Goal: Transaction & Acquisition: Purchase product/service

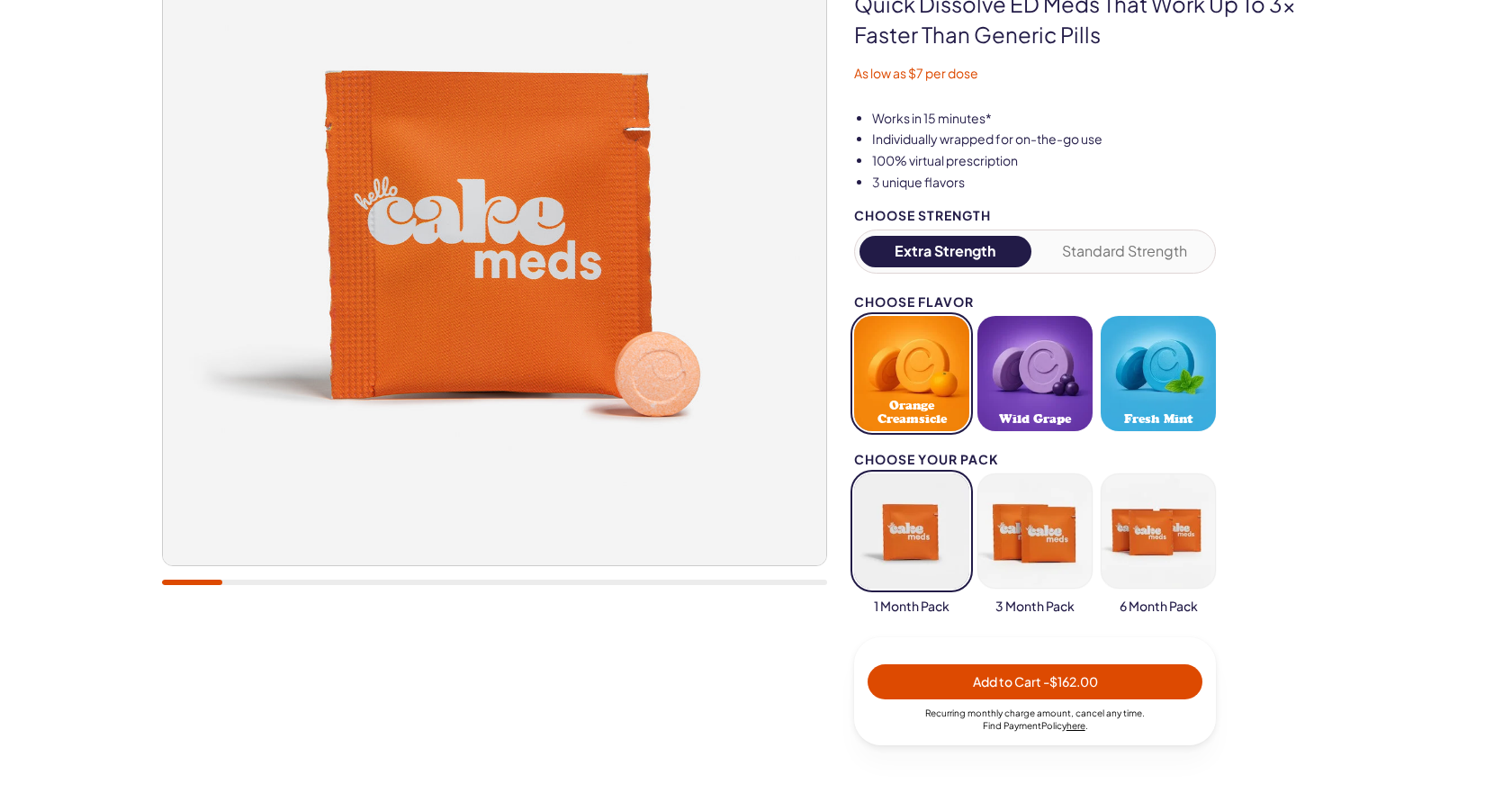
scroll to position [302, 0]
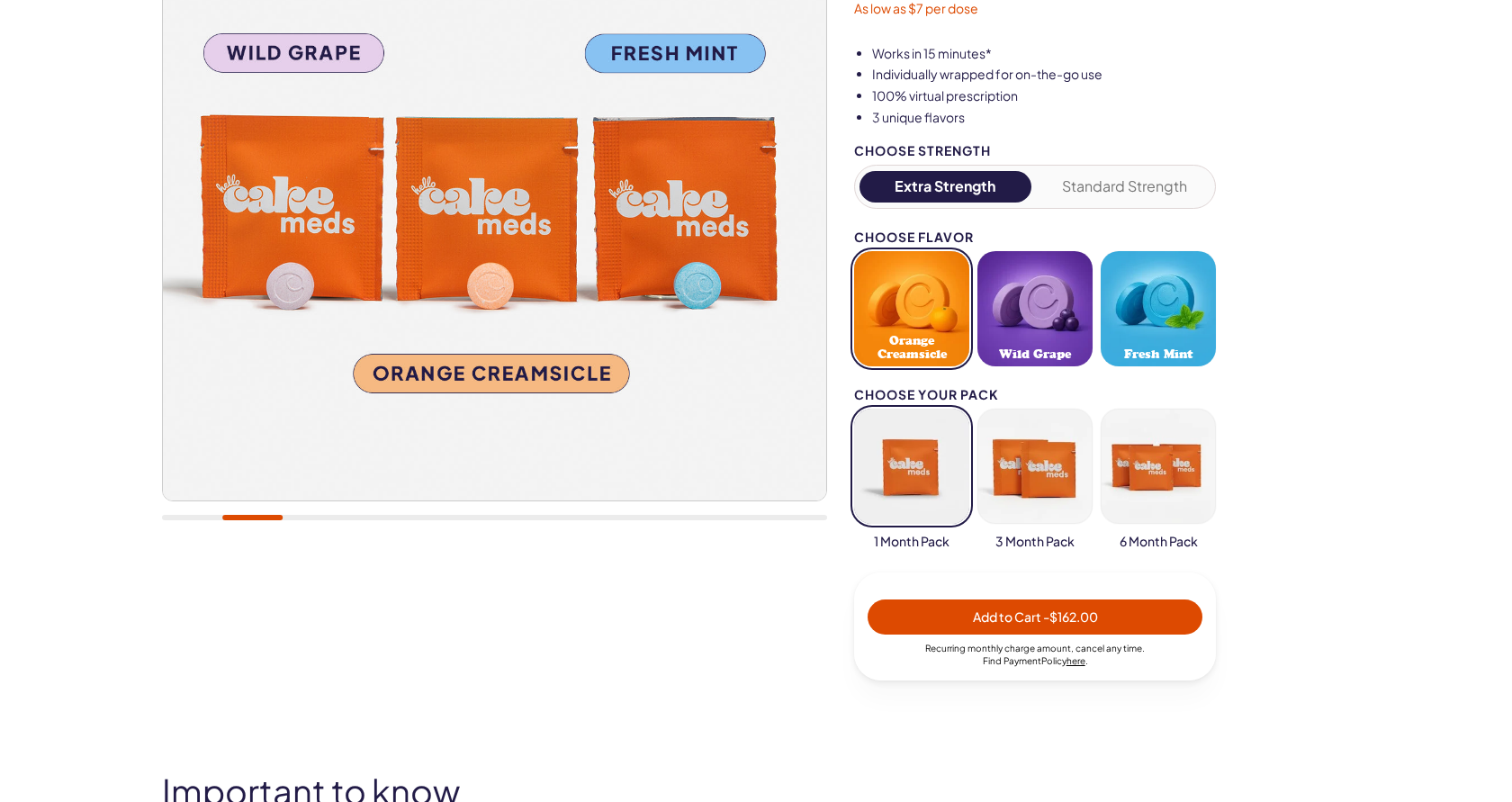
click at [1134, 201] on div "Extra Strength Standard Strength" at bounding box center [1035, 187] width 362 height 45
click at [1134, 189] on button "Standard Strength" at bounding box center [1125, 186] width 172 height 31
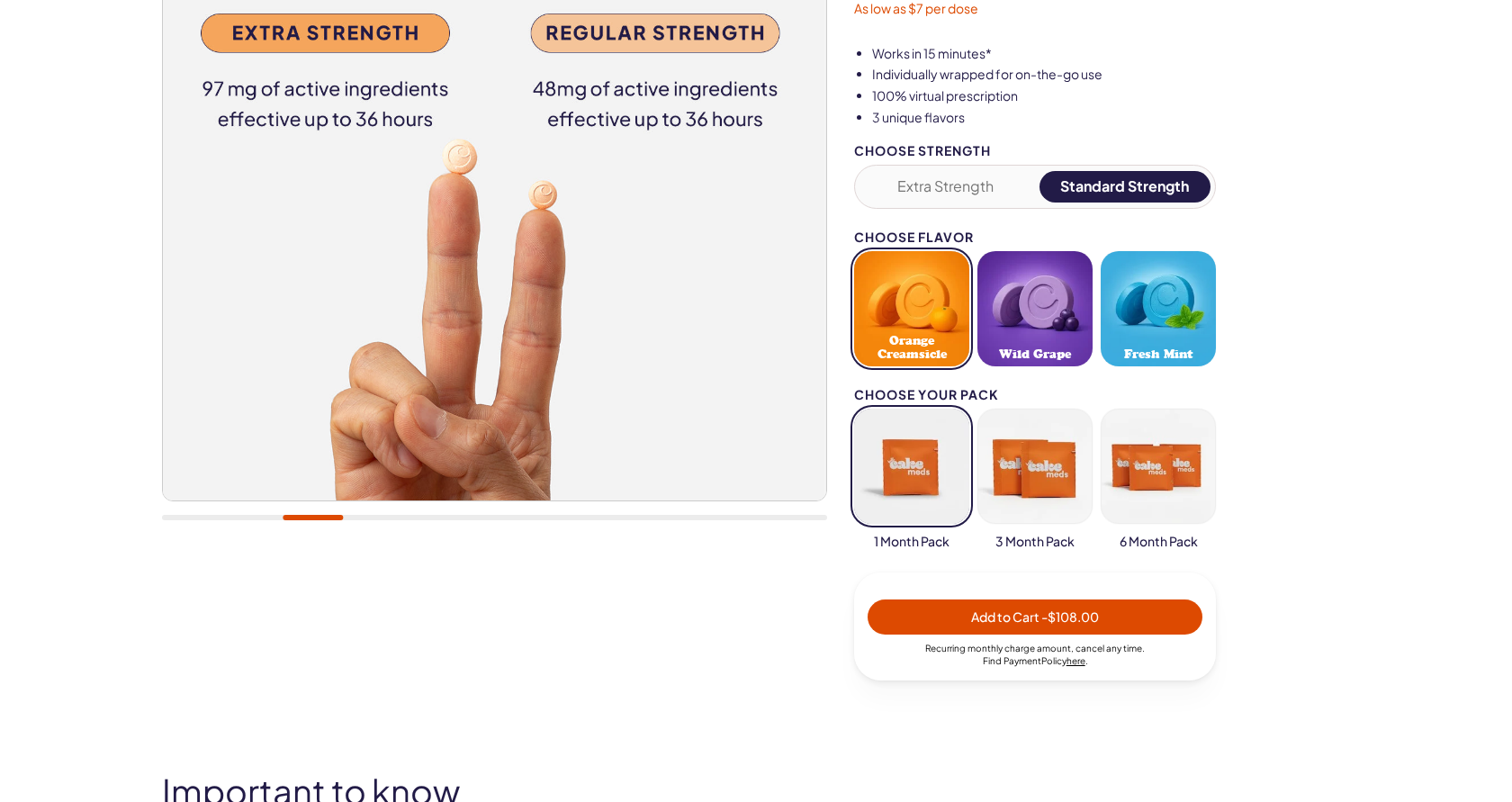
click at [1066, 306] on button "Wild Grape" at bounding box center [1035, 309] width 116 height 116
click at [1065, 456] on button "button" at bounding box center [1035, 466] width 116 height 116
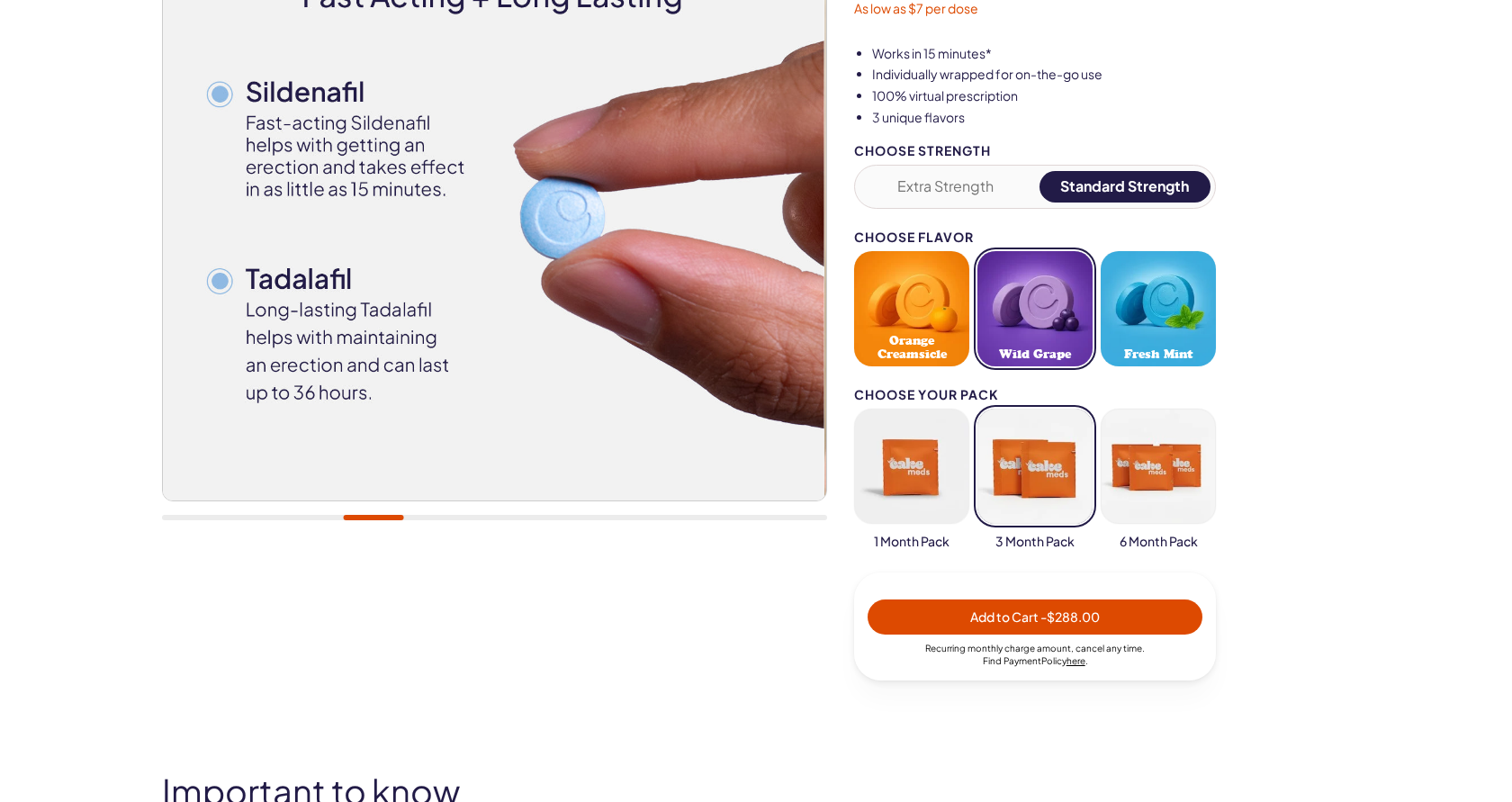
click at [955, 171] on button "Extra Strength" at bounding box center [945, 186] width 172 height 31
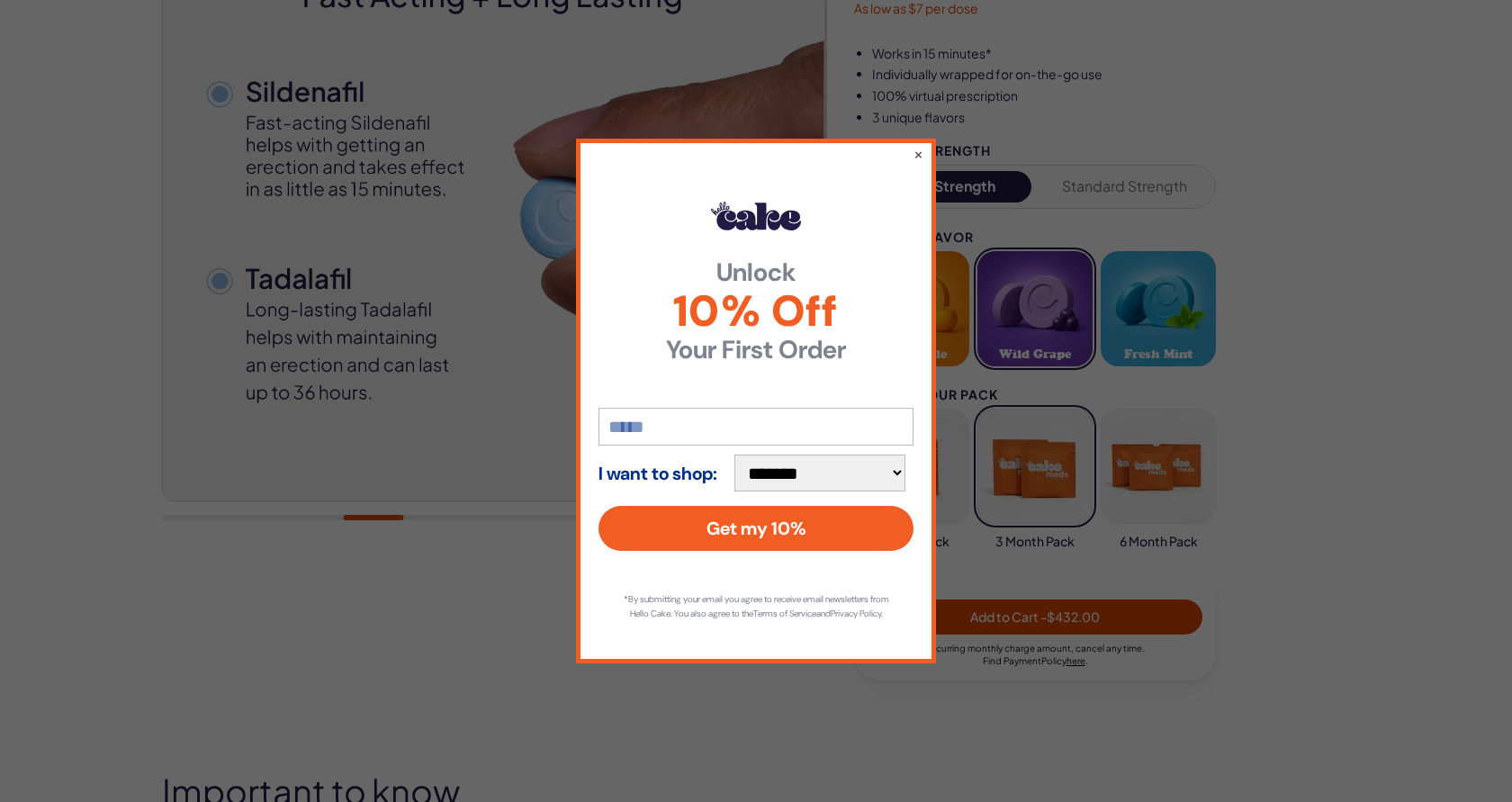
click at [745, 433] on input "email" at bounding box center [756, 427] width 315 height 38
click at [1140, 319] on div "**********" at bounding box center [756, 401] width 1512 height 802
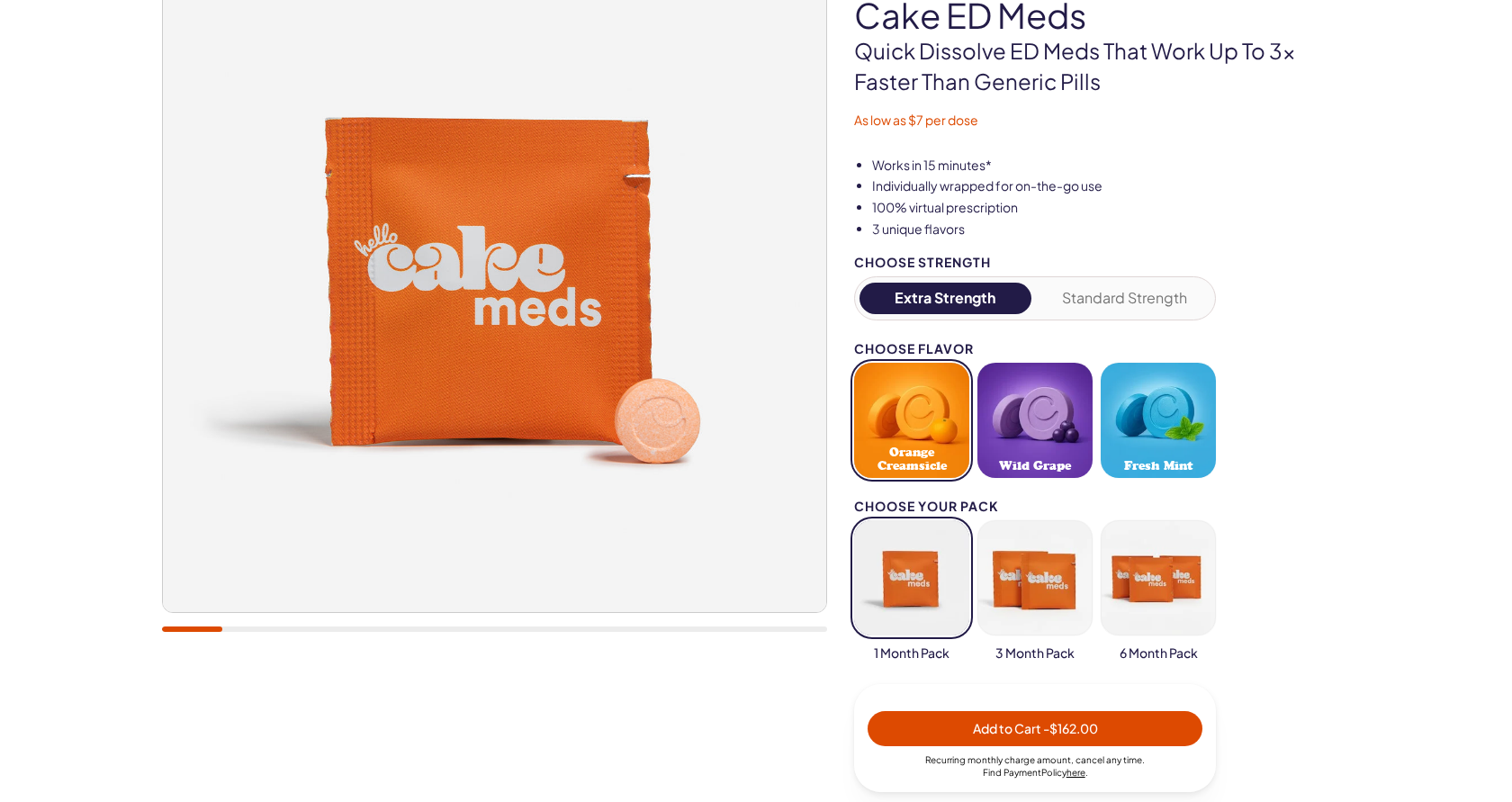
scroll to position [234, 0]
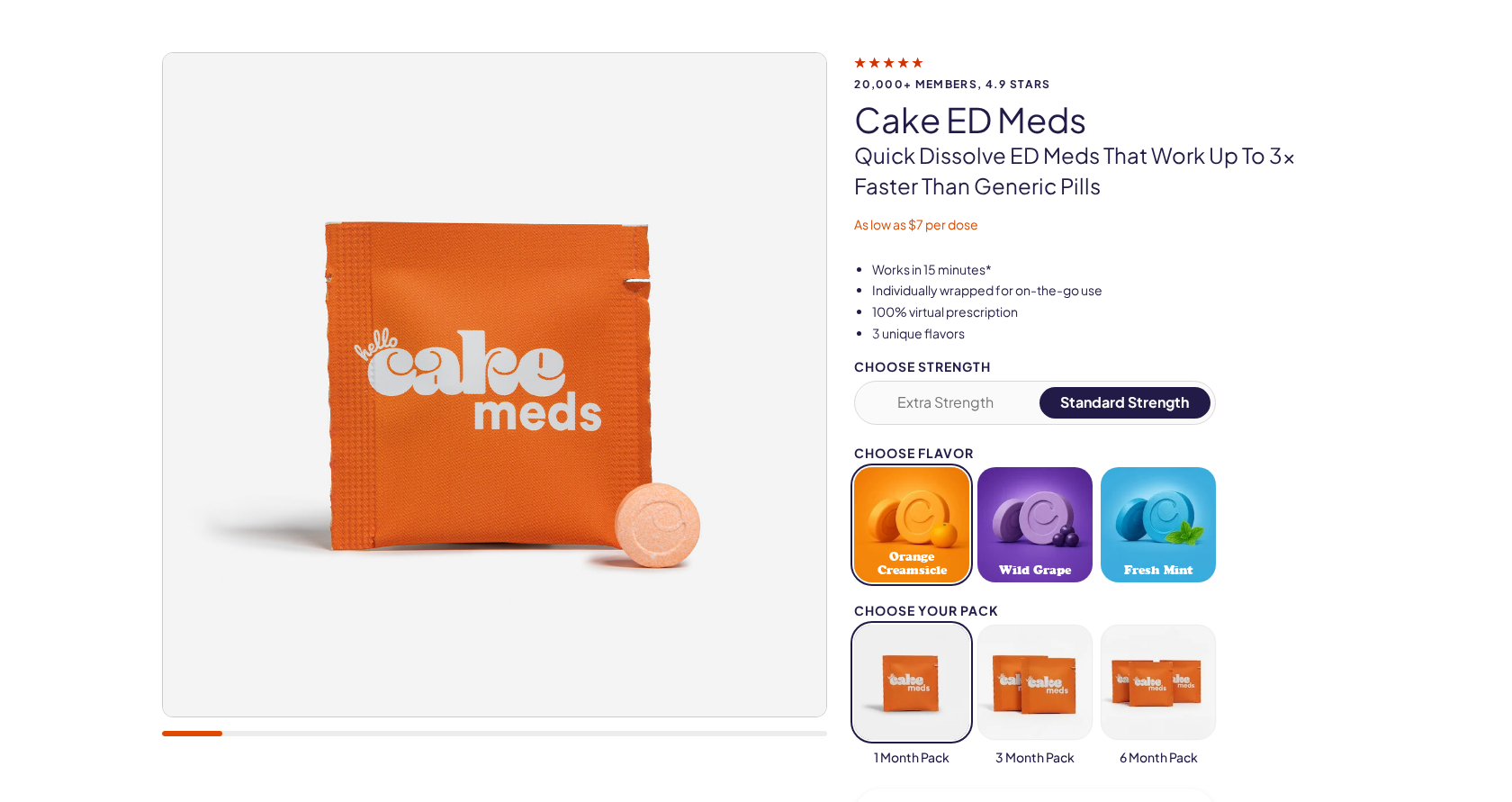
scroll to position [119, 0]
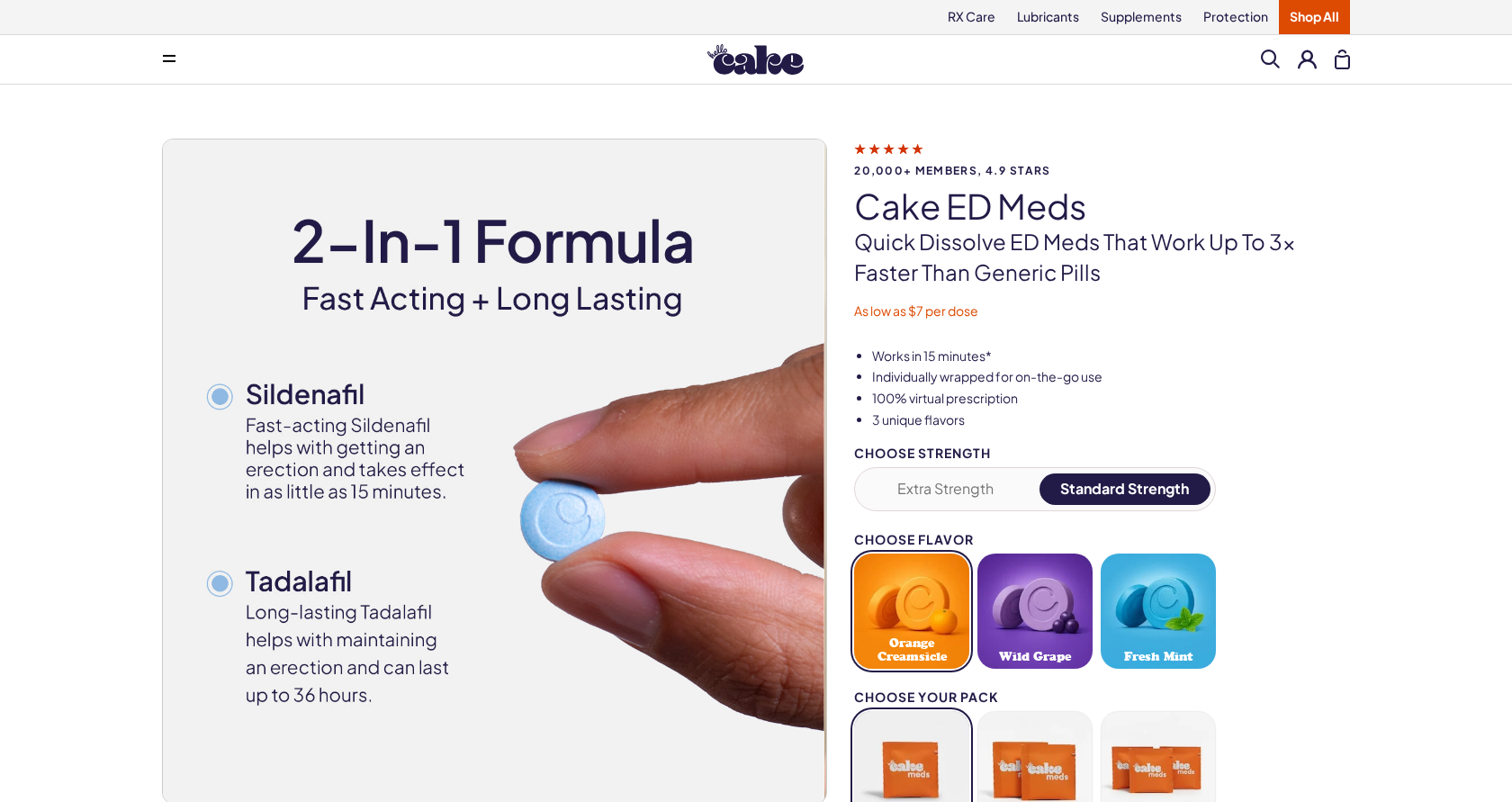
click at [873, 117] on div "20,000+ members, 4.9 stars Cake ED Meds Quick dissolve ED Meds that work up to …" at bounding box center [756, 587] width 1512 height 1005
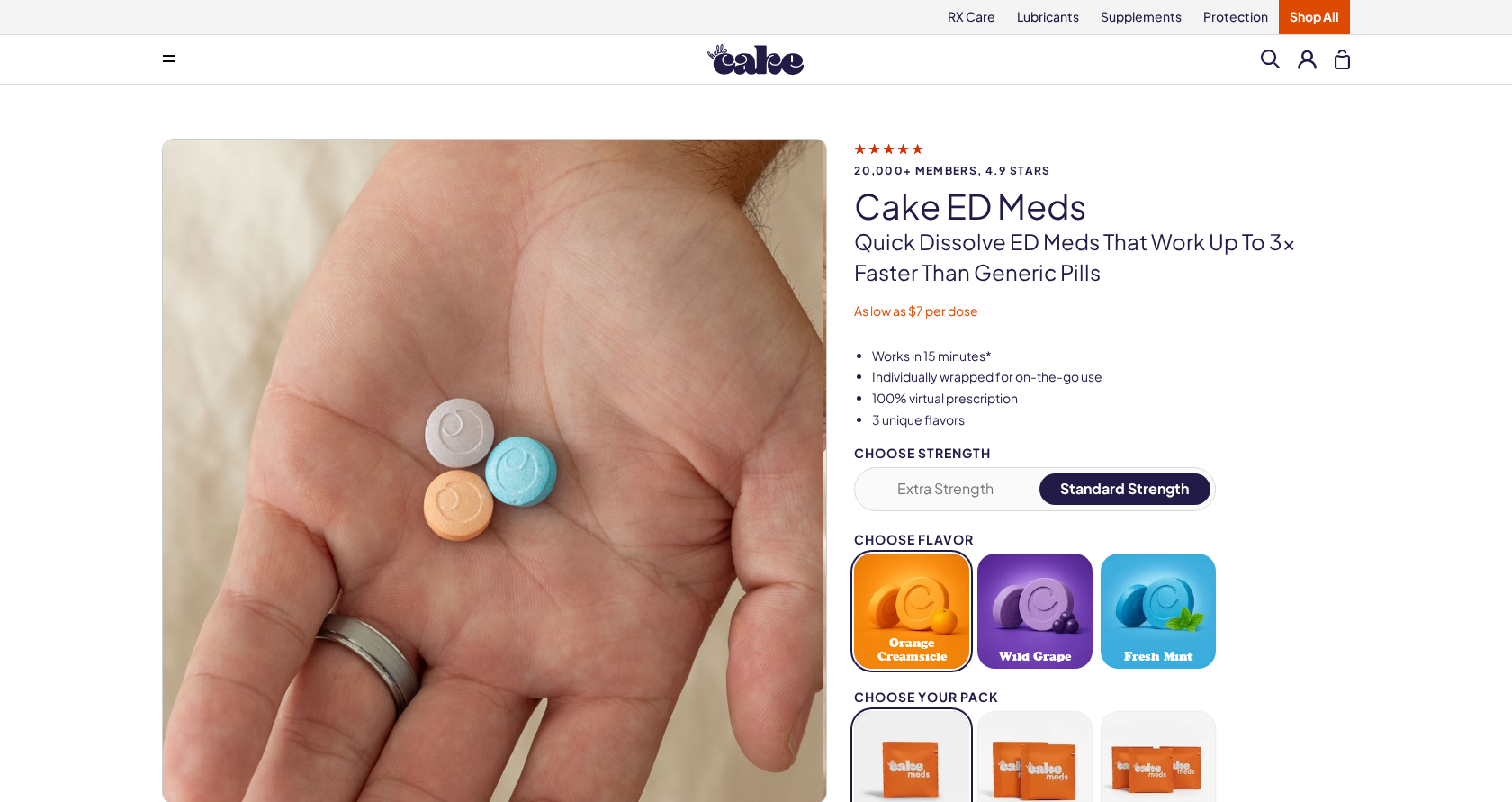
click at [1304, 9] on link "Shop All" at bounding box center [1314, 17] width 71 height 34
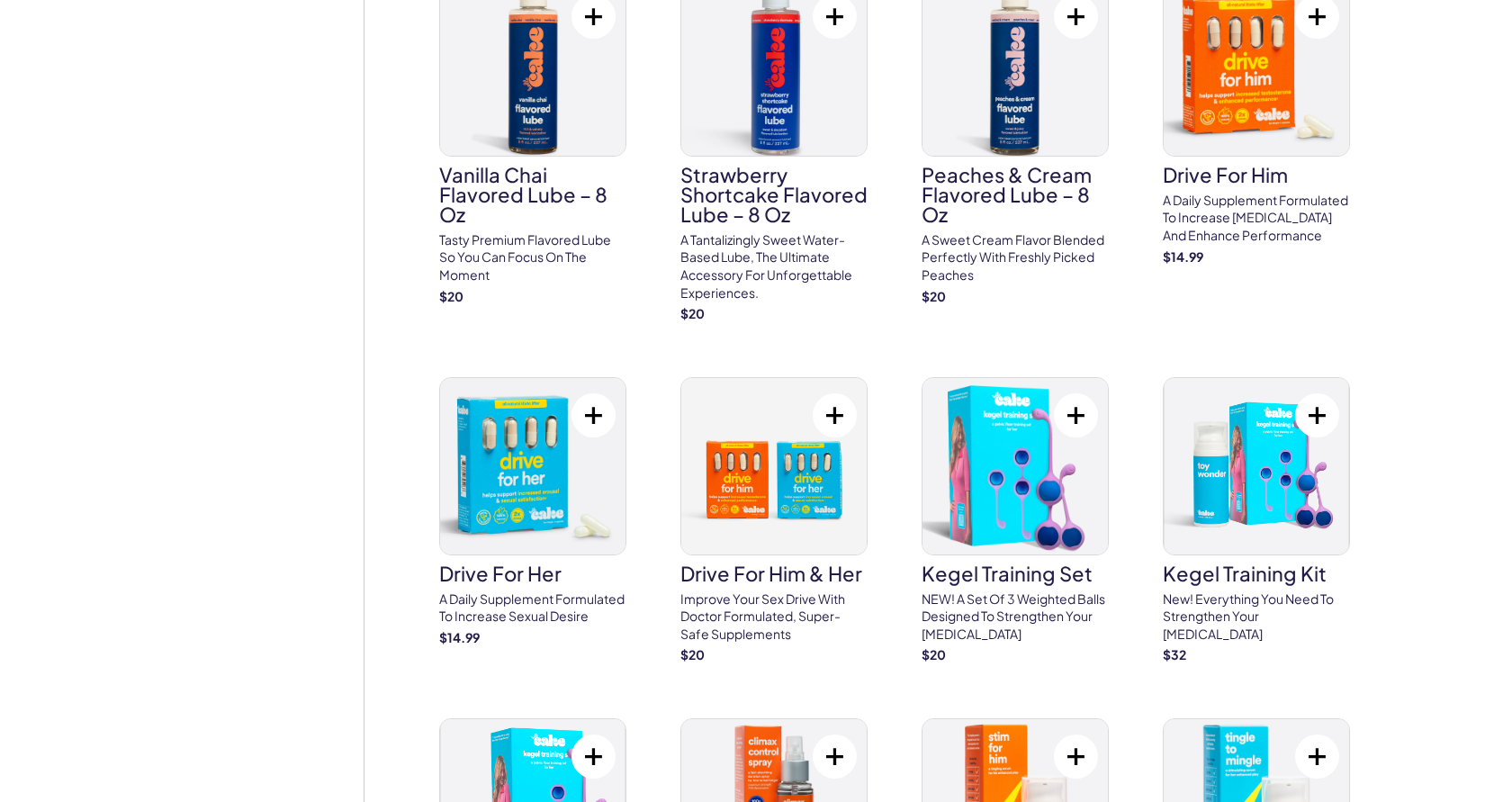
scroll to position [1319, 0]
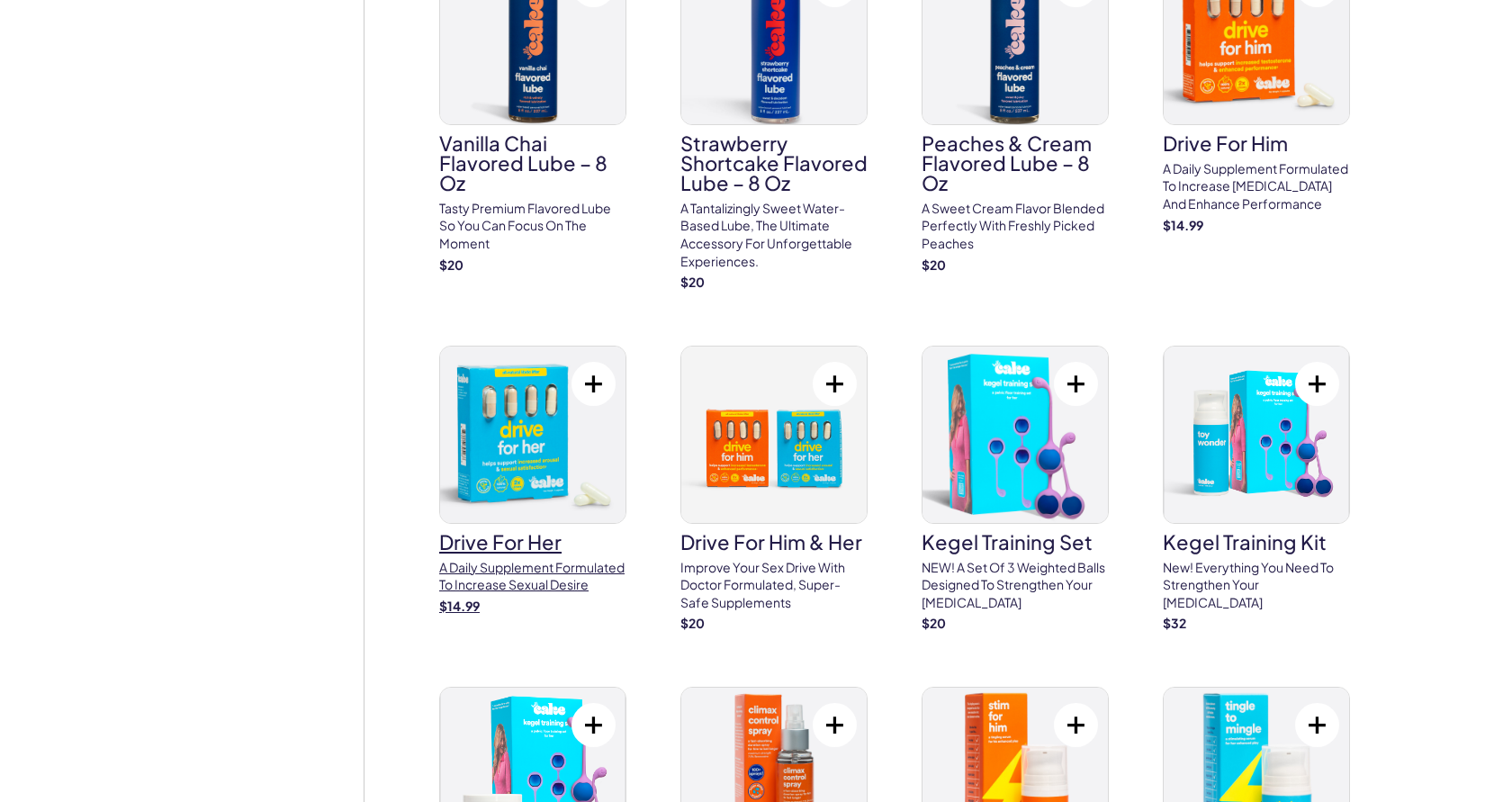
click at [502, 574] on p "A daily supplement formulated to increase sexual desire" at bounding box center [533, 576] width 188 height 35
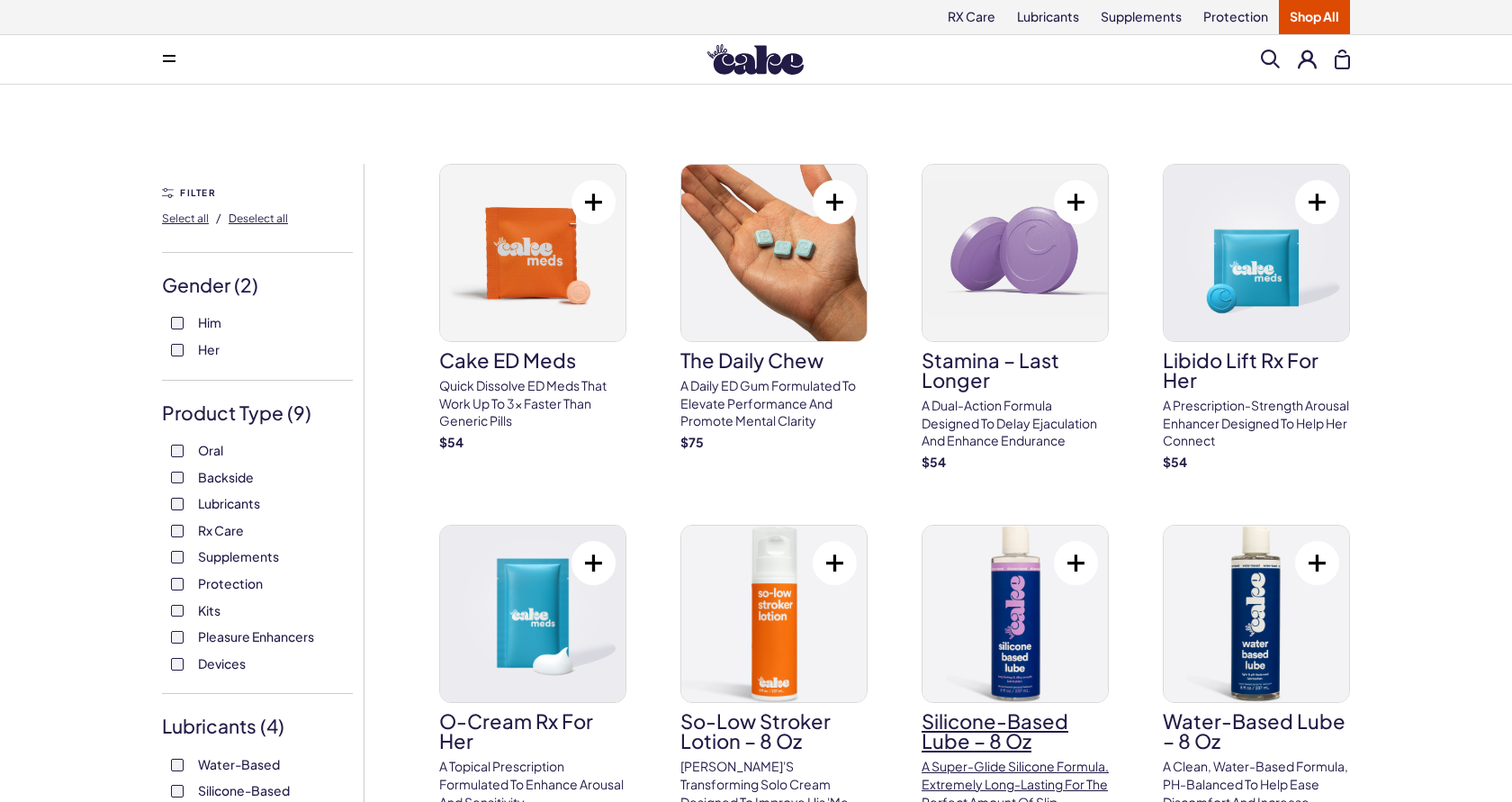
click at [1000, 629] on img at bounding box center [1015, 614] width 186 height 176
click at [1171, 393] on link "Libido Lift Rx For Her A prescription-strength arousal enhancer designed to hel…" at bounding box center [1257, 318] width 188 height 307
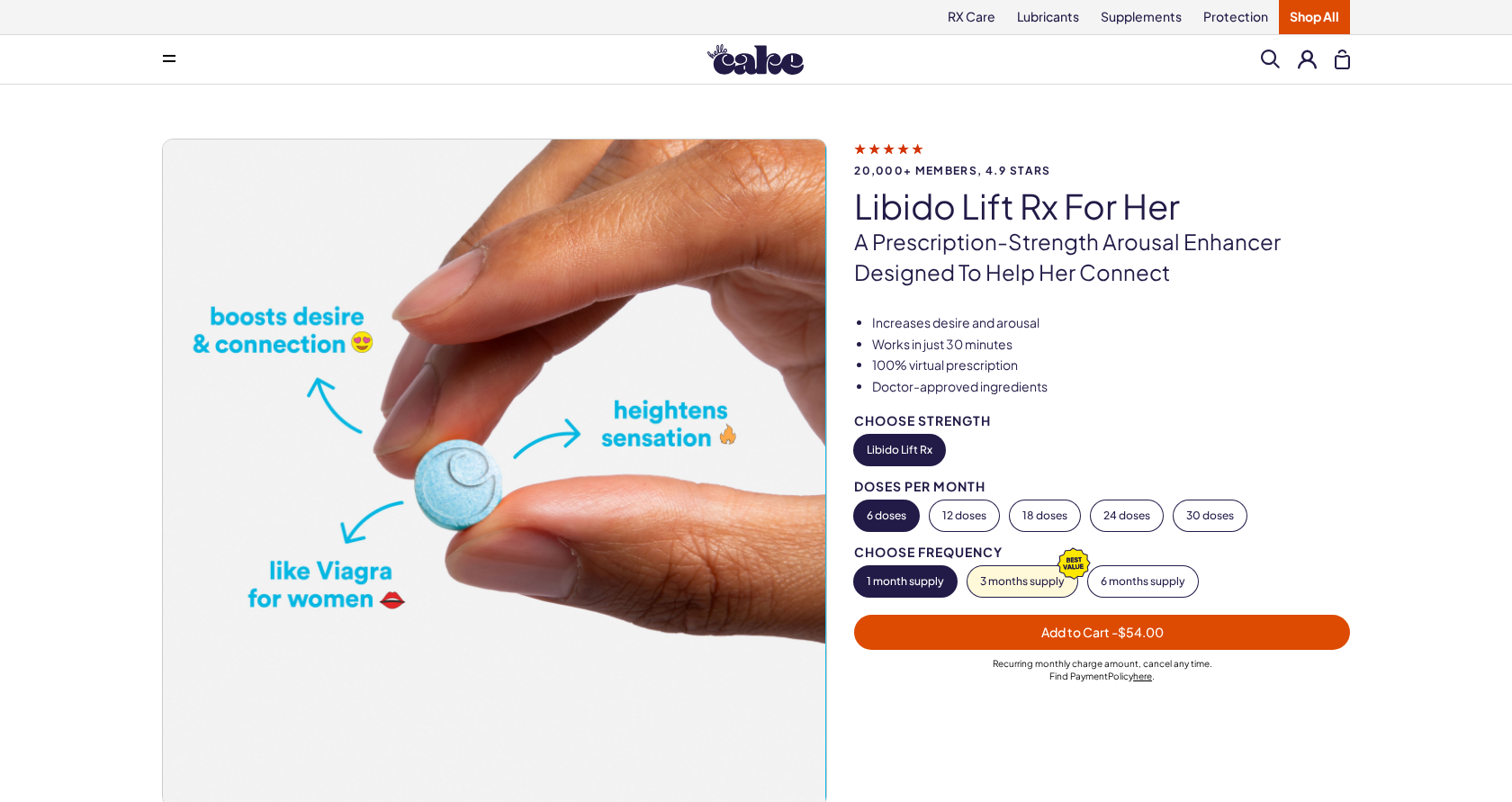
scroll to position [3, 0]
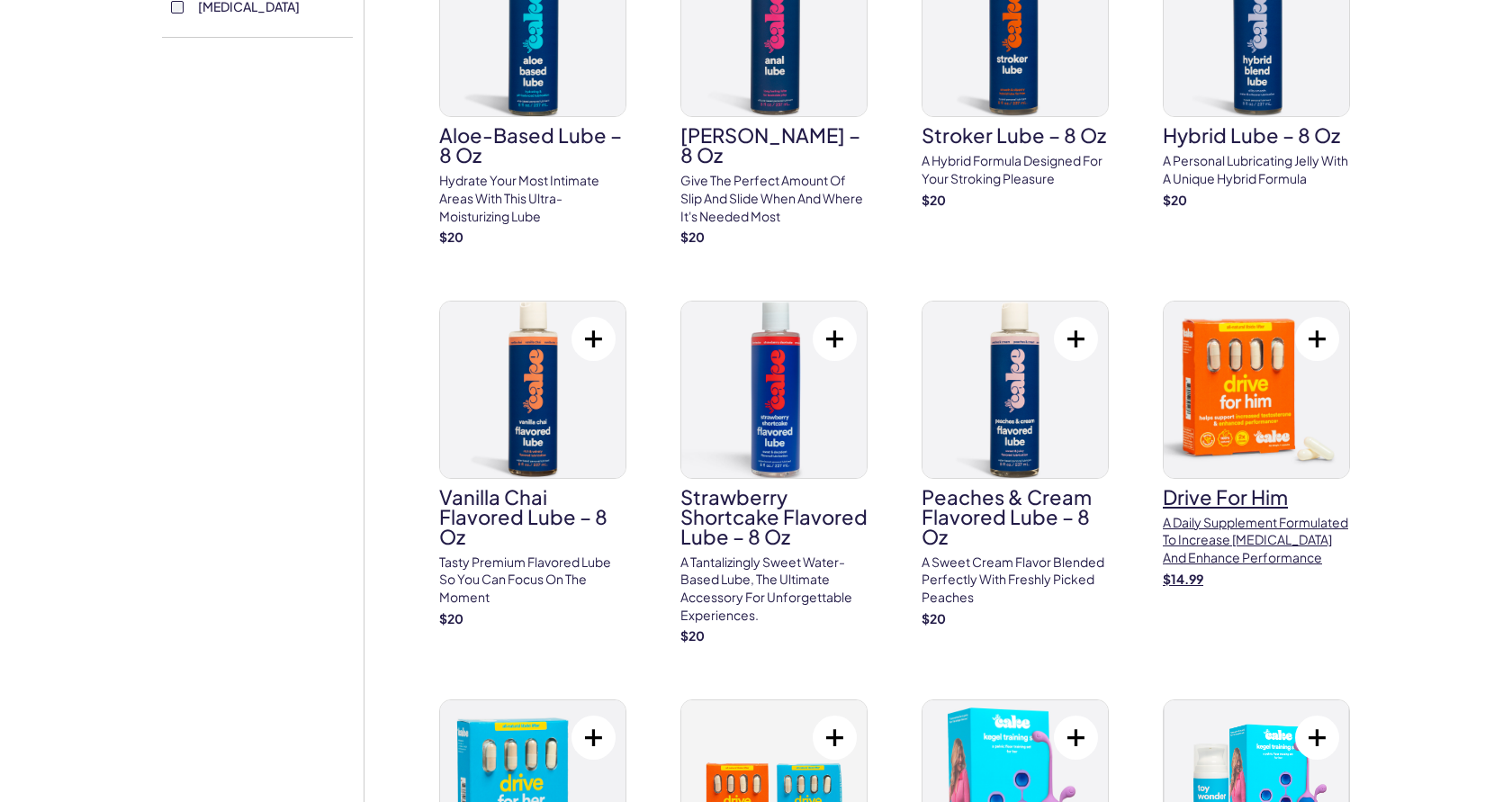
scroll to position [1234, 0]
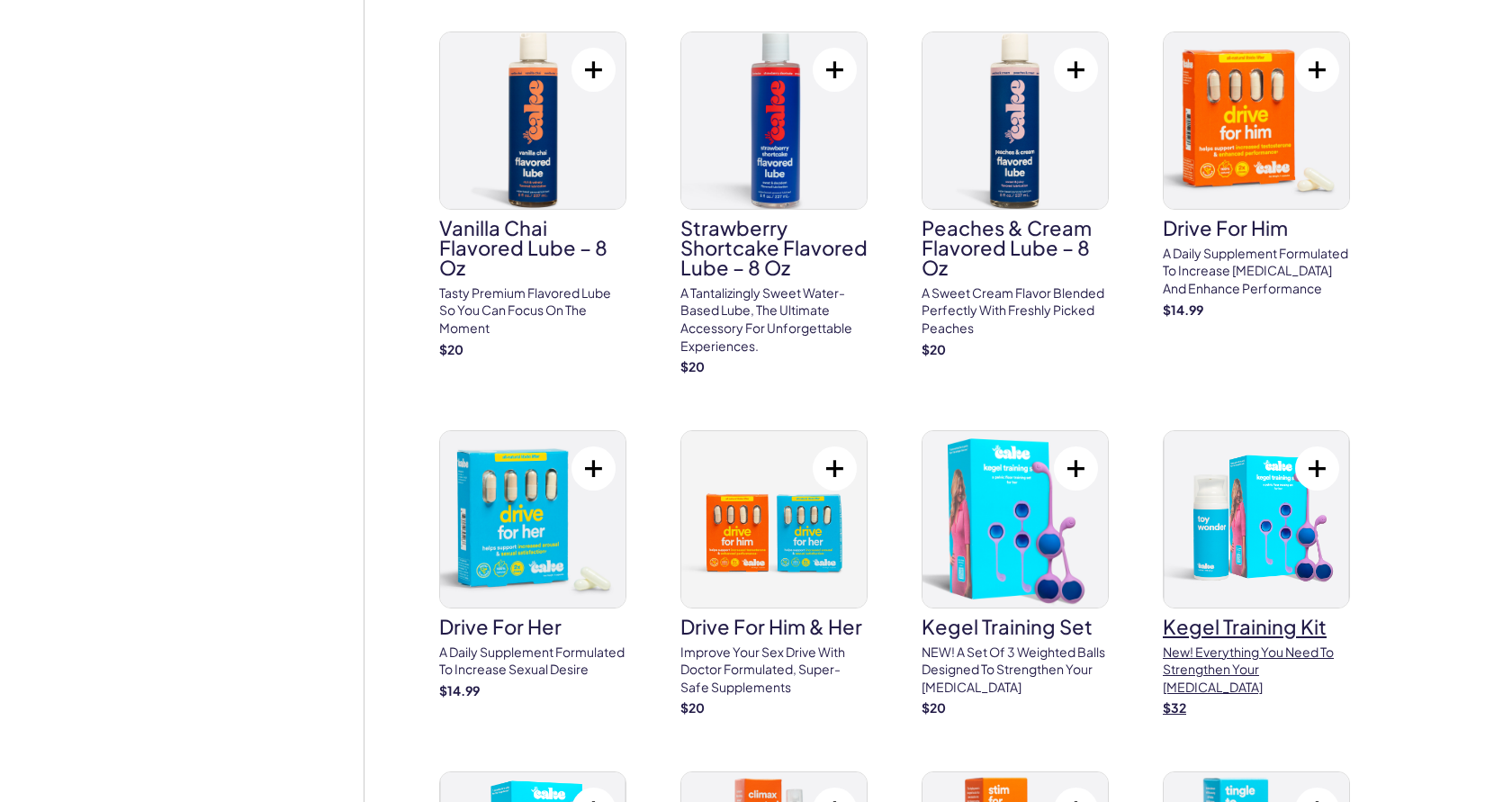
click at [1264, 664] on p "New! Everything you need to strengthen your pelvic floor" at bounding box center [1257, 670] width 188 height 53
